Goal: Task Accomplishment & Management: Complete application form

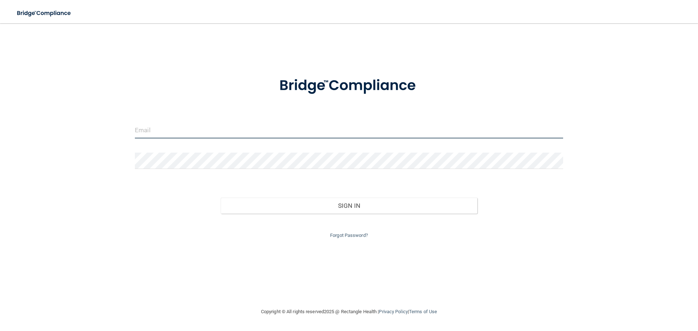
type input "[PERSON_NAME][EMAIL_ADDRESS][DOMAIN_NAME]"
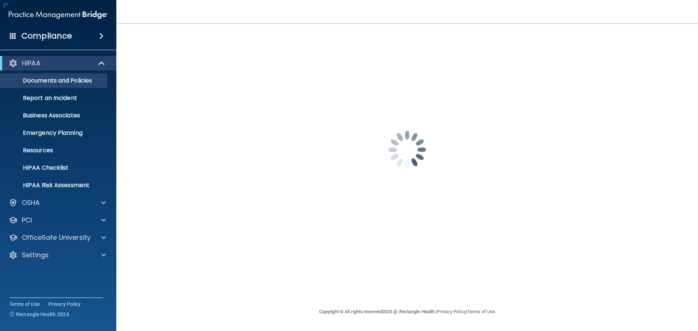
click at [358, 207] on div "[PERSON_NAME][EMAIL_ADDRESS][DOMAIN_NAME] Password is required Invalid email/pa…" at bounding box center [407, 166] width 552 height 270
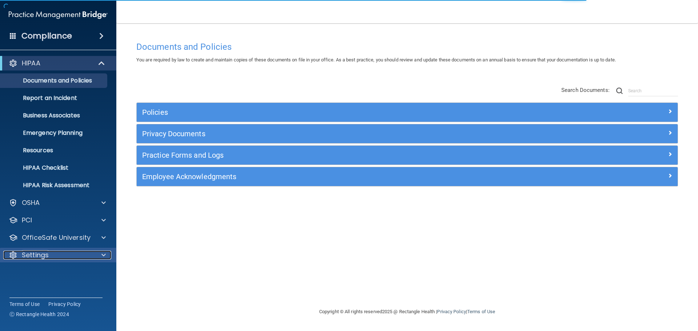
click at [95, 255] on div at bounding box center [102, 255] width 18 height 9
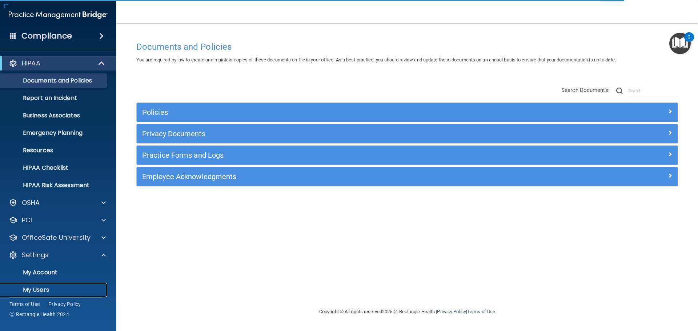
click at [41, 290] on p "My Users" at bounding box center [54, 289] width 99 height 7
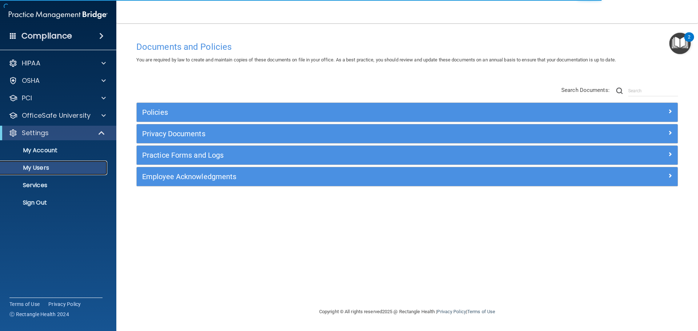
click at [45, 169] on p "My Users" at bounding box center [54, 167] width 99 height 7
select select "20"
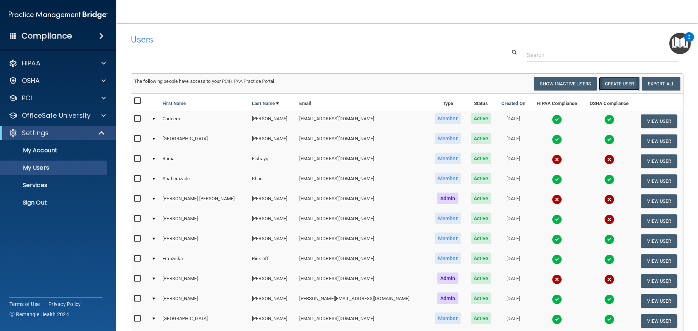
click at [619, 84] on button "Create User" at bounding box center [618, 83] width 41 height 13
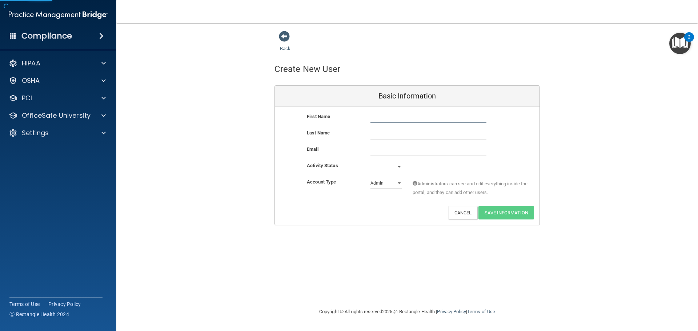
click at [380, 120] on input "text" at bounding box center [428, 117] width 116 height 11
type input "Bria"
type input "[PERSON_NAME]"
click at [391, 152] on input "email" at bounding box center [428, 150] width 116 height 11
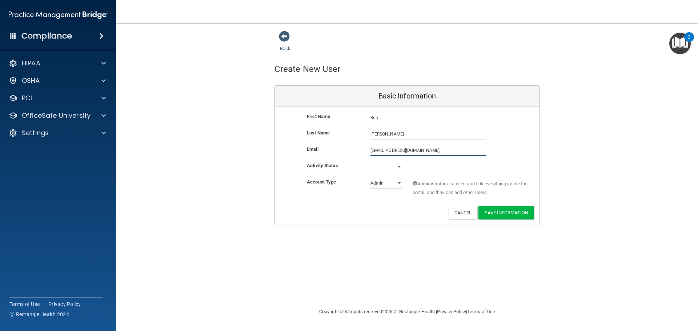
type input "[EMAIL_ADDRESS][DOMAIN_NAME]"
click at [400, 166] on select "Active Inactive" at bounding box center [385, 168] width 31 height 11
select select "active"
click at [370, 161] on select "Active Inactive" at bounding box center [385, 166] width 31 height 11
click at [391, 185] on select "Admin Member" at bounding box center [385, 183] width 31 height 11
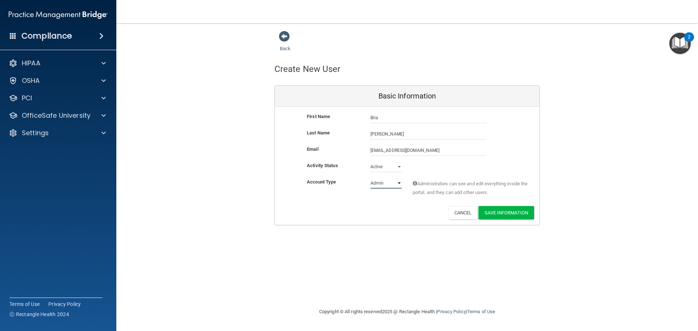
select select "practice_member"
click at [370, 178] on select "Admin Member" at bounding box center [385, 183] width 31 height 11
click at [512, 212] on button "Save Information" at bounding box center [506, 212] width 56 height 13
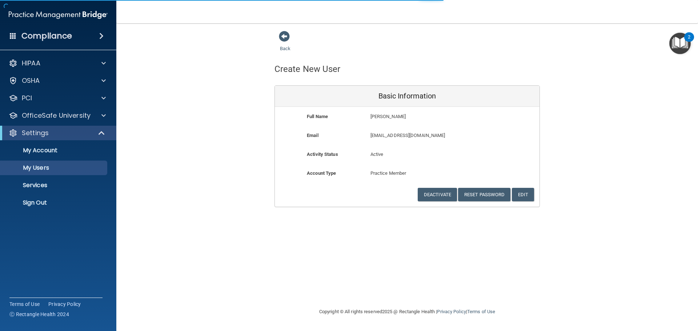
select select "20"
